Goal: Entertainment & Leisure: Consume media (video, audio)

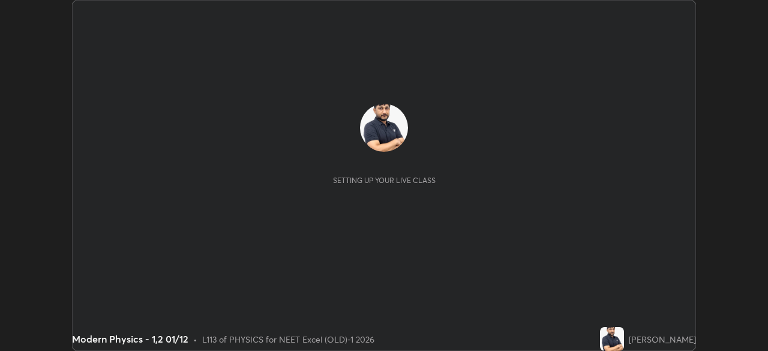
scroll to position [351, 767]
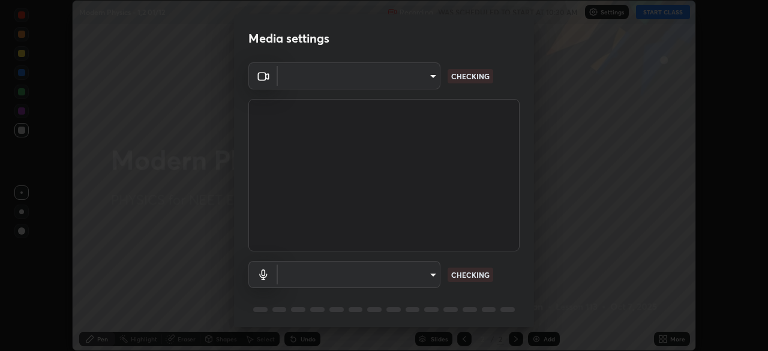
click at [425, 85] on body "Erase all Modern Physics - 1,2 01/12 Recording WAS SCHEDULED TO START AT 10:30 …" at bounding box center [384, 175] width 768 height 351
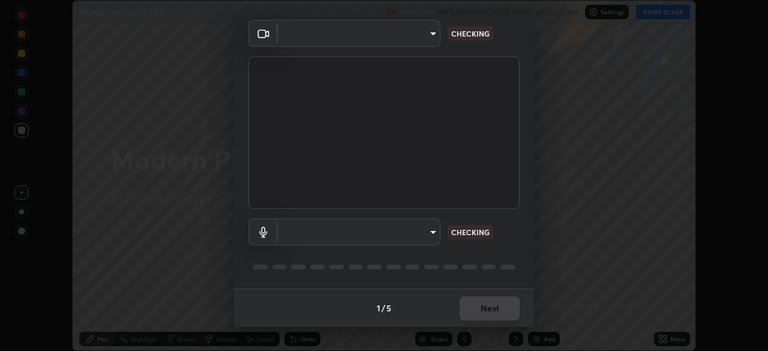
type input "0e50365916b658242f783ed4648cb329f585d10cba28352488c27cd343db3185"
type input "default"
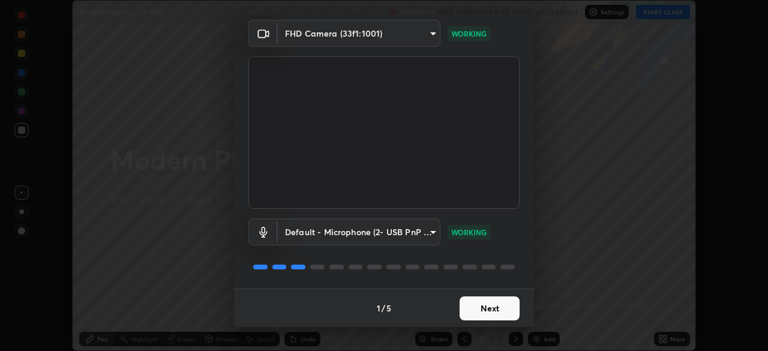
click at [487, 311] on button "Next" at bounding box center [489, 308] width 60 height 24
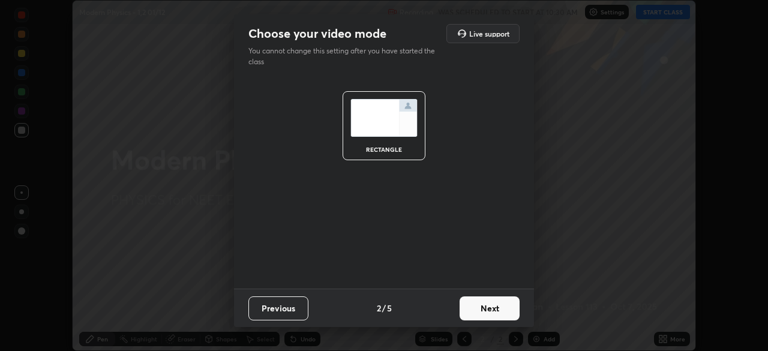
scroll to position [0, 0]
click at [498, 315] on button "Next" at bounding box center [489, 308] width 60 height 24
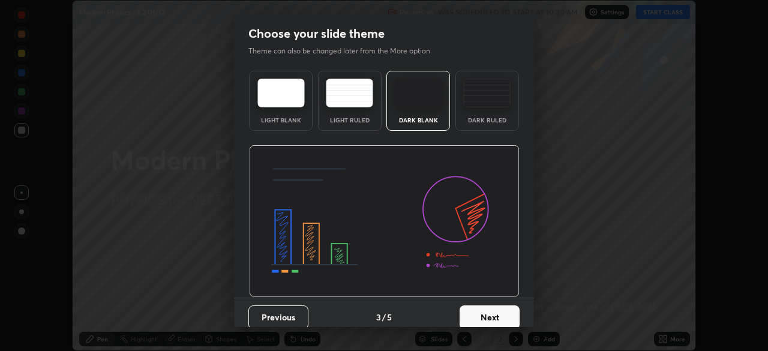
click at [508, 319] on button "Next" at bounding box center [489, 317] width 60 height 24
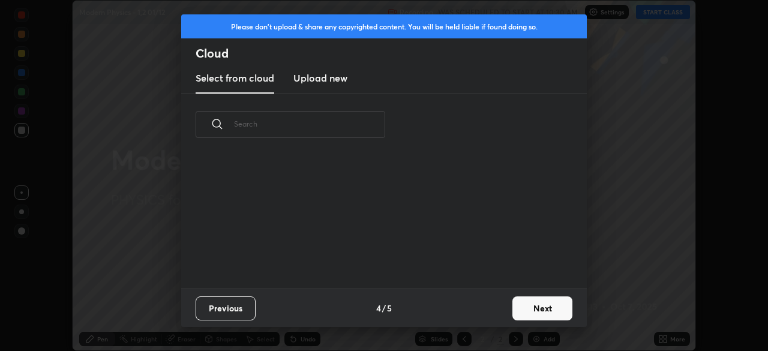
click at [518, 318] on button "Next" at bounding box center [542, 308] width 60 height 24
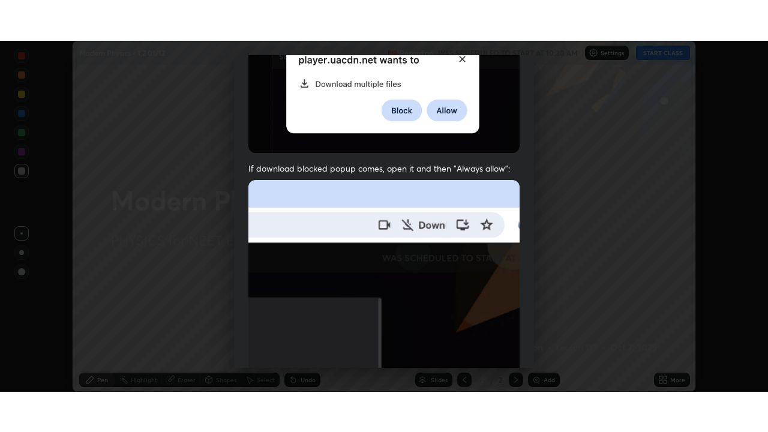
scroll to position [287, 0]
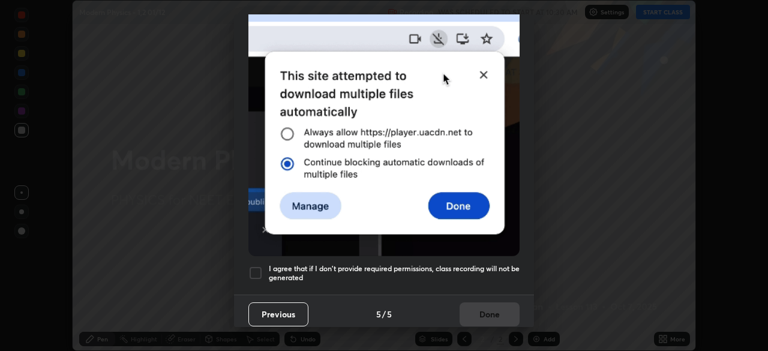
click at [260, 271] on div at bounding box center [255, 273] width 14 height 14
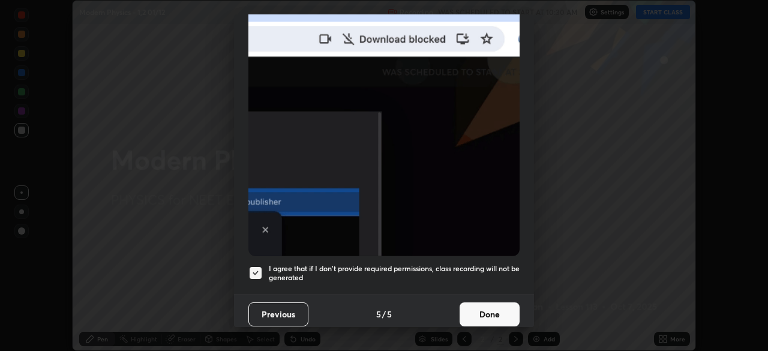
click at [495, 307] on button "Done" at bounding box center [489, 314] width 60 height 24
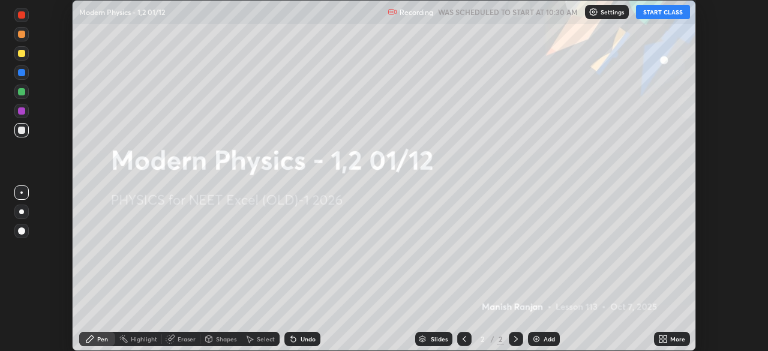
click at [663, 339] on icon at bounding box center [663, 339] width 10 height 10
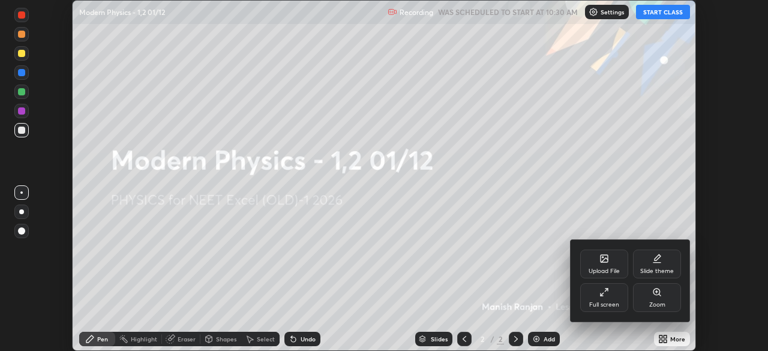
click at [609, 305] on div "Full screen" at bounding box center [604, 305] width 30 height 6
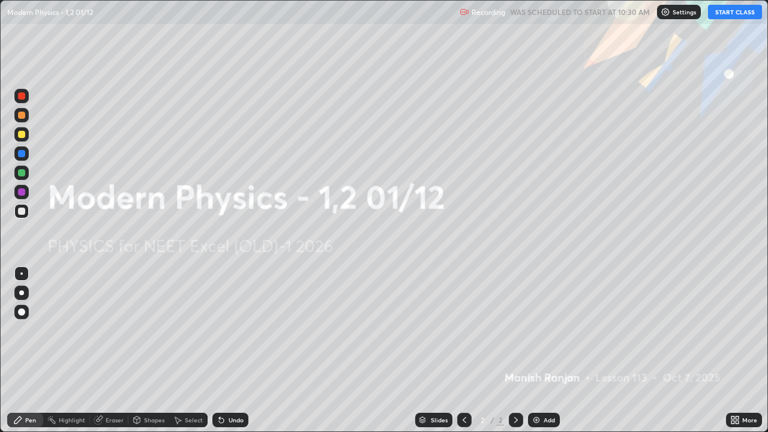
scroll to position [432, 768]
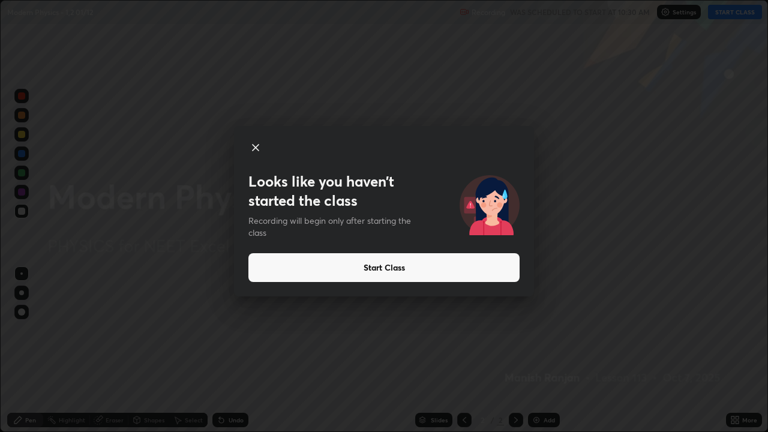
click at [396, 266] on button "Start Class" at bounding box center [383, 267] width 271 height 29
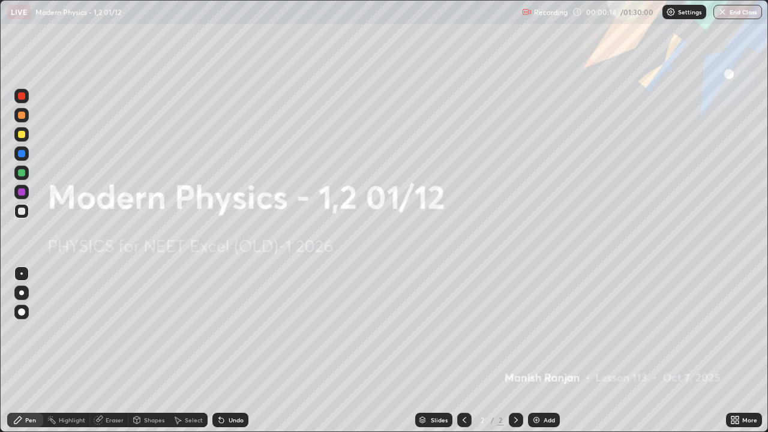
click at [536, 350] on img at bounding box center [536, 420] width 10 height 10
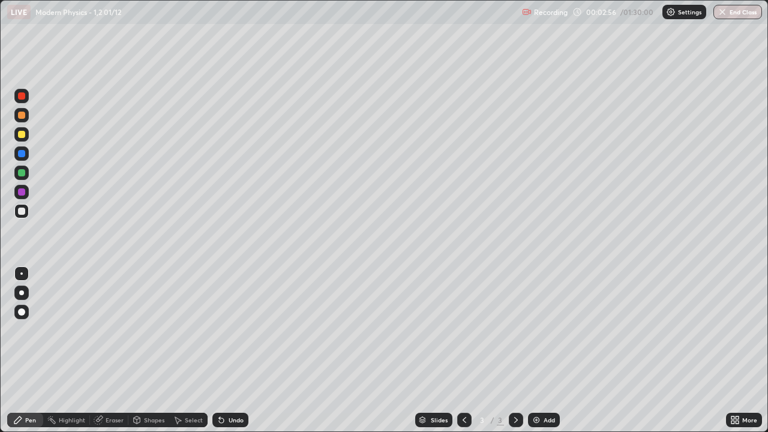
click at [22, 133] on div at bounding box center [21, 134] width 7 height 7
click at [546, 350] on div "Add" at bounding box center [548, 420] width 11 height 6
click at [544, 350] on div "Add" at bounding box center [548, 420] width 11 height 6
click at [19, 212] on div at bounding box center [21, 210] width 7 height 7
click at [22, 174] on div at bounding box center [21, 172] width 7 height 7
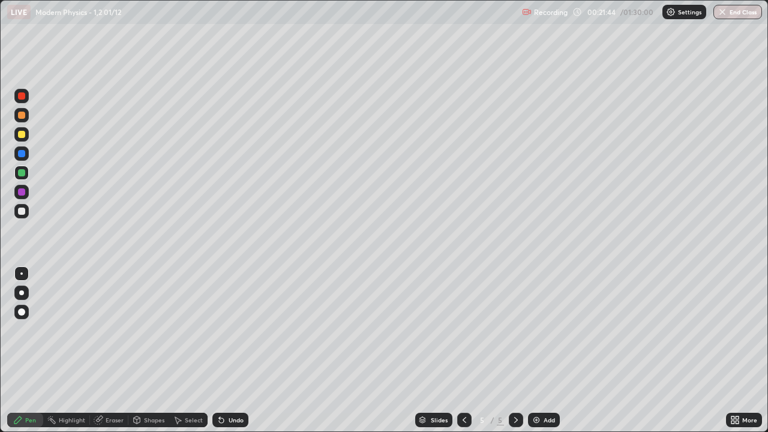
click at [541, 350] on div "Add" at bounding box center [544, 420] width 32 height 14
click at [26, 212] on div at bounding box center [21, 211] width 14 height 14
click at [28, 137] on div at bounding box center [21, 134] width 14 height 14
click at [27, 211] on div at bounding box center [21, 211] width 14 height 14
click at [21, 136] on div at bounding box center [21, 134] width 7 height 7
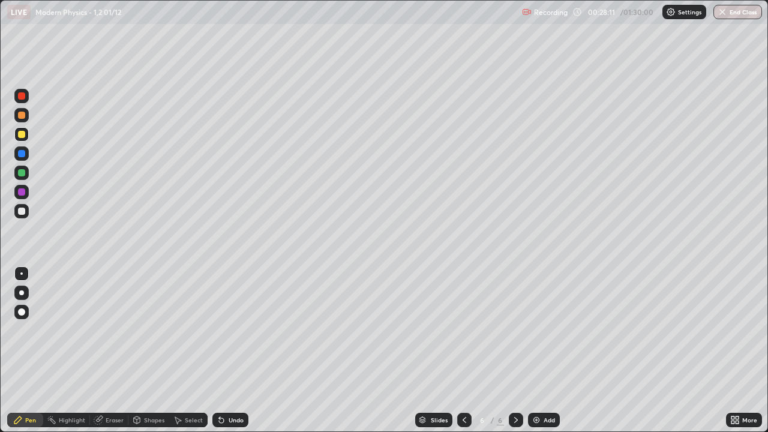
click at [535, 350] on img at bounding box center [536, 420] width 10 height 10
click at [26, 211] on div at bounding box center [21, 211] width 14 height 14
click at [28, 119] on div at bounding box center [21, 115] width 14 height 14
click at [25, 173] on div at bounding box center [21, 172] width 7 height 7
click at [25, 213] on div at bounding box center [21, 210] width 7 height 7
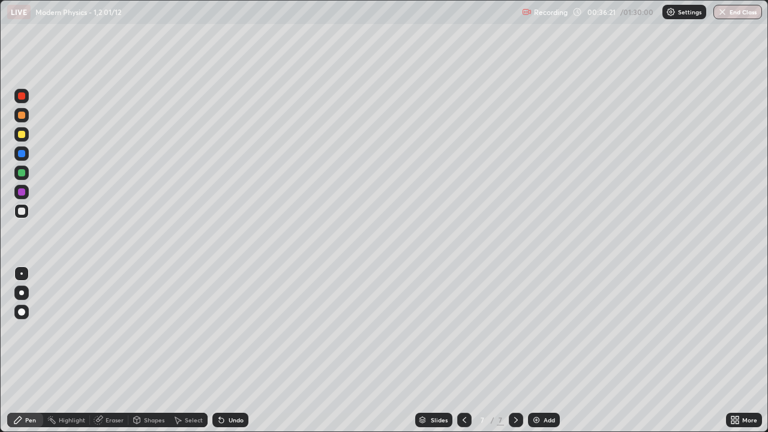
click at [535, 350] on img at bounding box center [536, 420] width 10 height 10
click at [22, 137] on div at bounding box center [21, 134] width 7 height 7
click at [28, 213] on div at bounding box center [21, 211] width 14 height 14
click at [539, 350] on img at bounding box center [536, 420] width 10 height 10
click at [23, 136] on div at bounding box center [21, 134] width 7 height 7
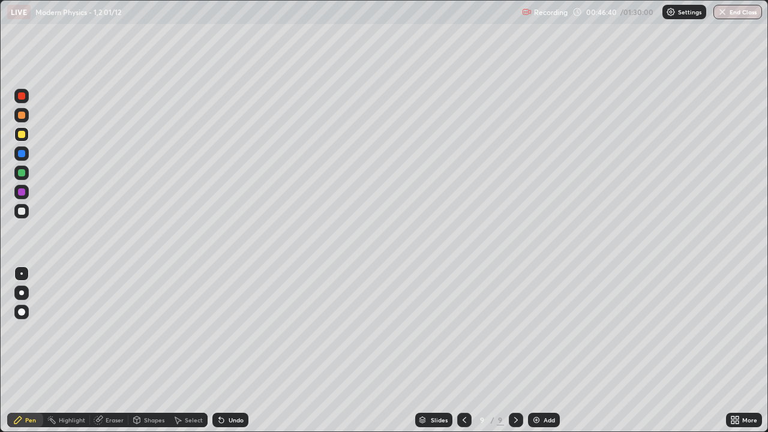
click at [23, 213] on div at bounding box center [21, 210] width 7 height 7
click at [22, 134] on div at bounding box center [21, 134] width 7 height 7
click at [19, 212] on div at bounding box center [21, 210] width 7 height 7
click at [26, 172] on div at bounding box center [21, 172] width 14 height 14
click at [117, 350] on div "Eraser" at bounding box center [115, 420] width 18 height 6
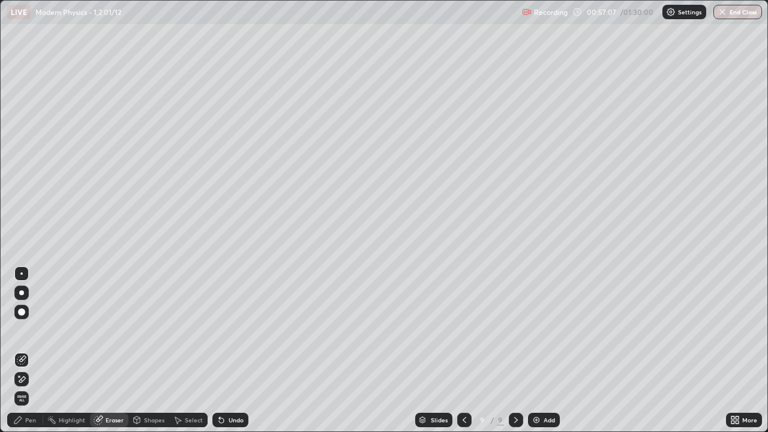
click at [26, 350] on div "Pen" at bounding box center [30, 420] width 11 height 6
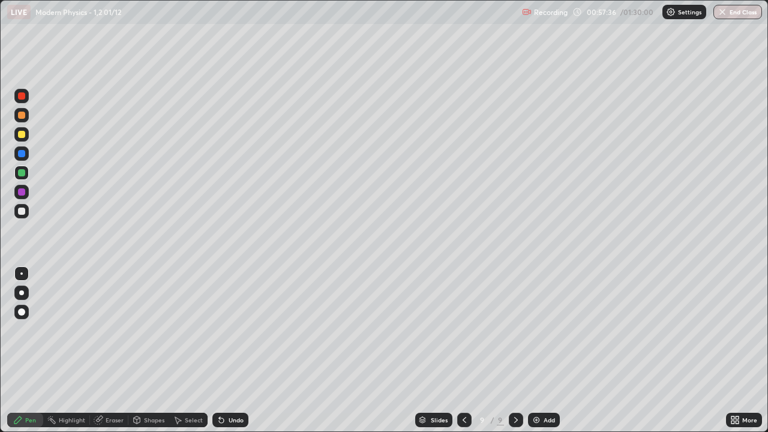
click at [532, 350] on img at bounding box center [536, 420] width 10 height 10
click at [23, 212] on div at bounding box center [21, 210] width 7 height 7
click at [532, 350] on img at bounding box center [536, 420] width 10 height 10
click at [22, 134] on div at bounding box center [21, 134] width 7 height 7
click at [21, 174] on div at bounding box center [21, 172] width 7 height 7
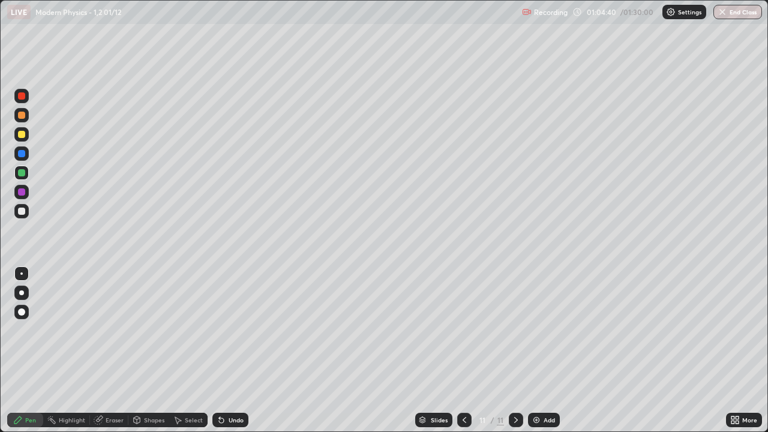
click at [28, 194] on div at bounding box center [21, 192] width 14 height 14
click at [22, 192] on div at bounding box center [21, 191] width 7 height 7
click at [16, 212] on div at bounding box center [21, 211] width 14 height 14
click at [22, 137] on div at bounding box center [21, 134] width 7 height 7
click at [20, 212] on div at bounding box center [21, 210] width 7 height 7
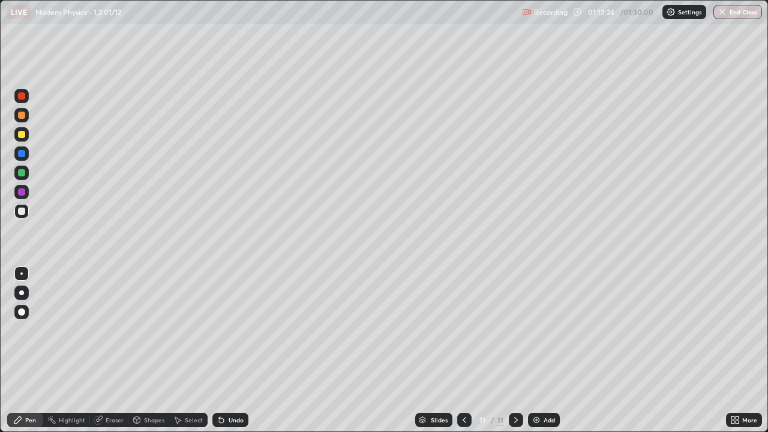
click at [540, 350] on div "Add" at bounding box center [544, 420] width 32 height 14
click at [534, 350] on img at bounding box center [536, 420] width 10 height 10
click at [21, 212] on div at bounding box center [21, 210] width 7 height 7
click at [22, 134] on div at bounding box center [21, 134] width 7 height 7
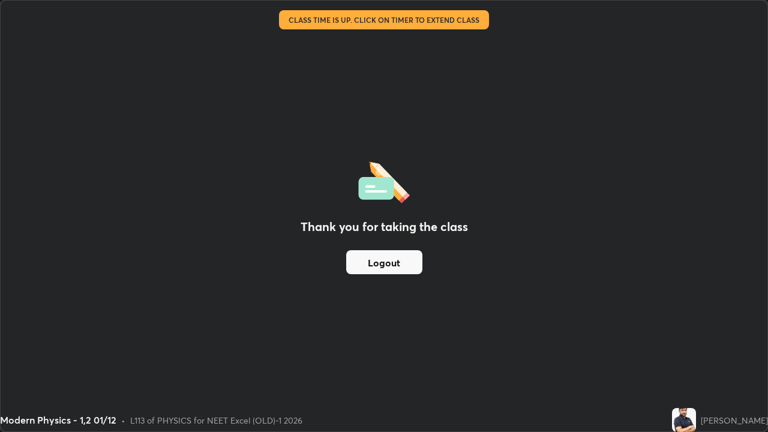
click at [407, 271] on button "Logout" at bounding box center [384, 262] width 76 height 24
